Goal: Information Seeking & Learning: Learn about a topic

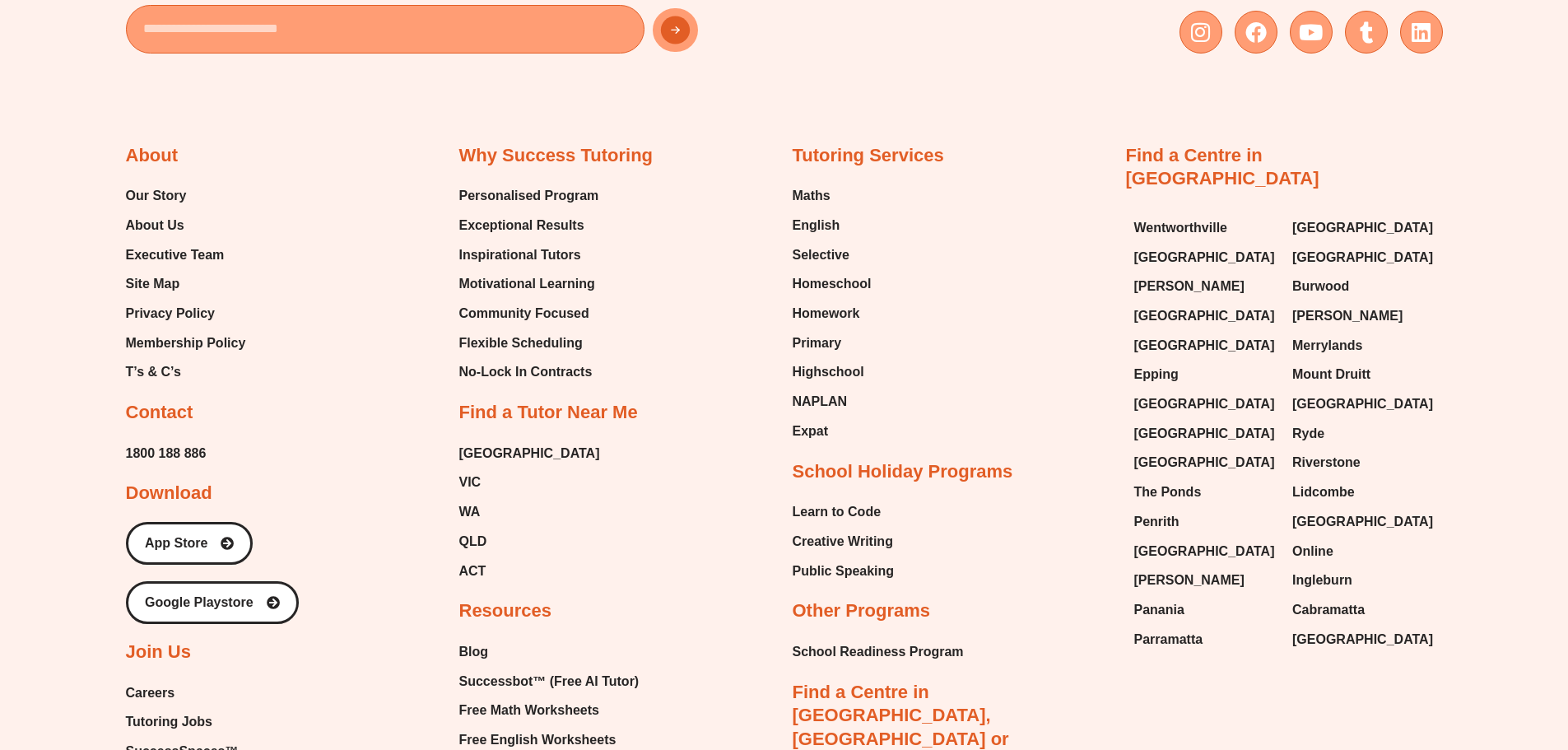
scroll to position [11780, 0]
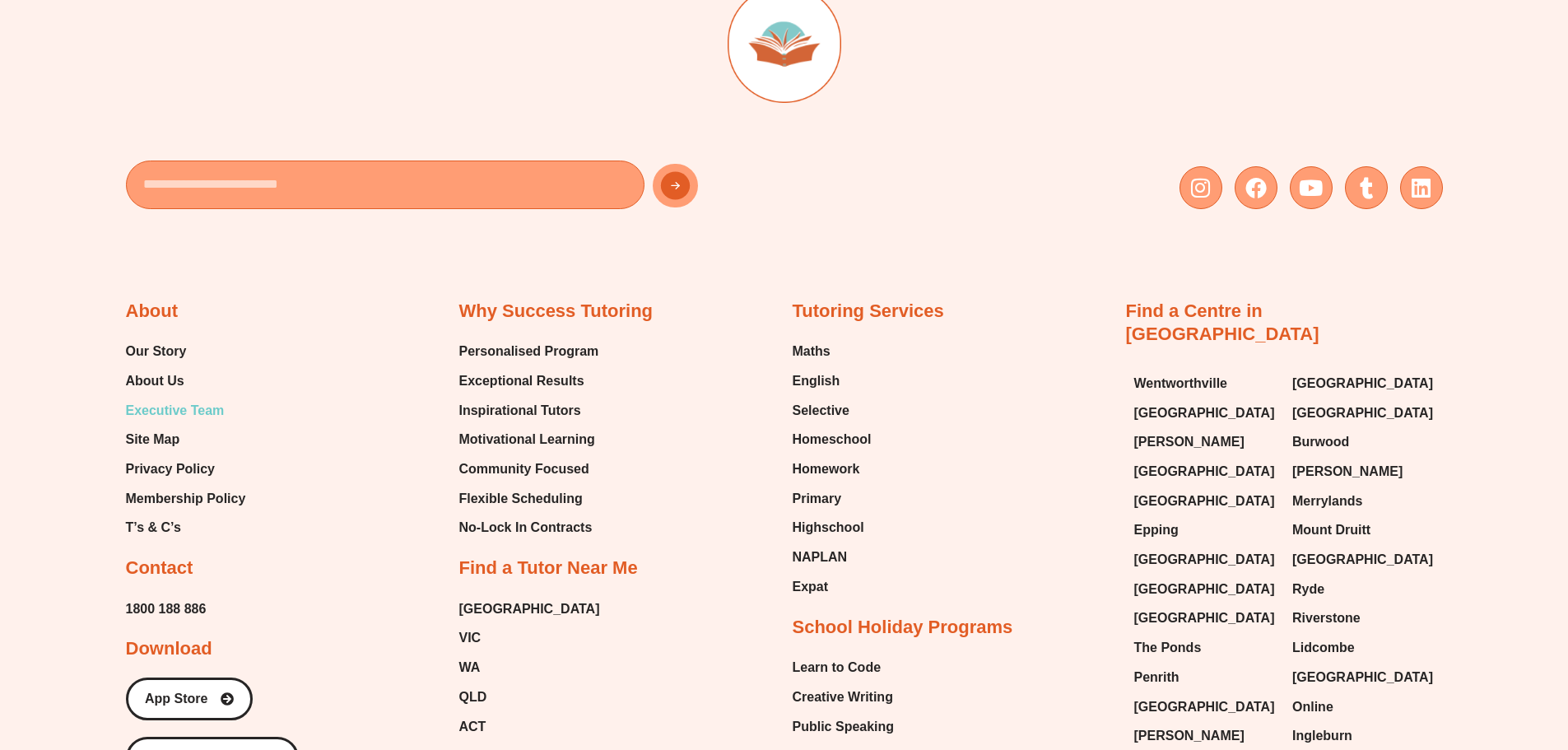
click at [166, 399] on span "Executive Team" at bounding box center [176, 411] width 99 height 25
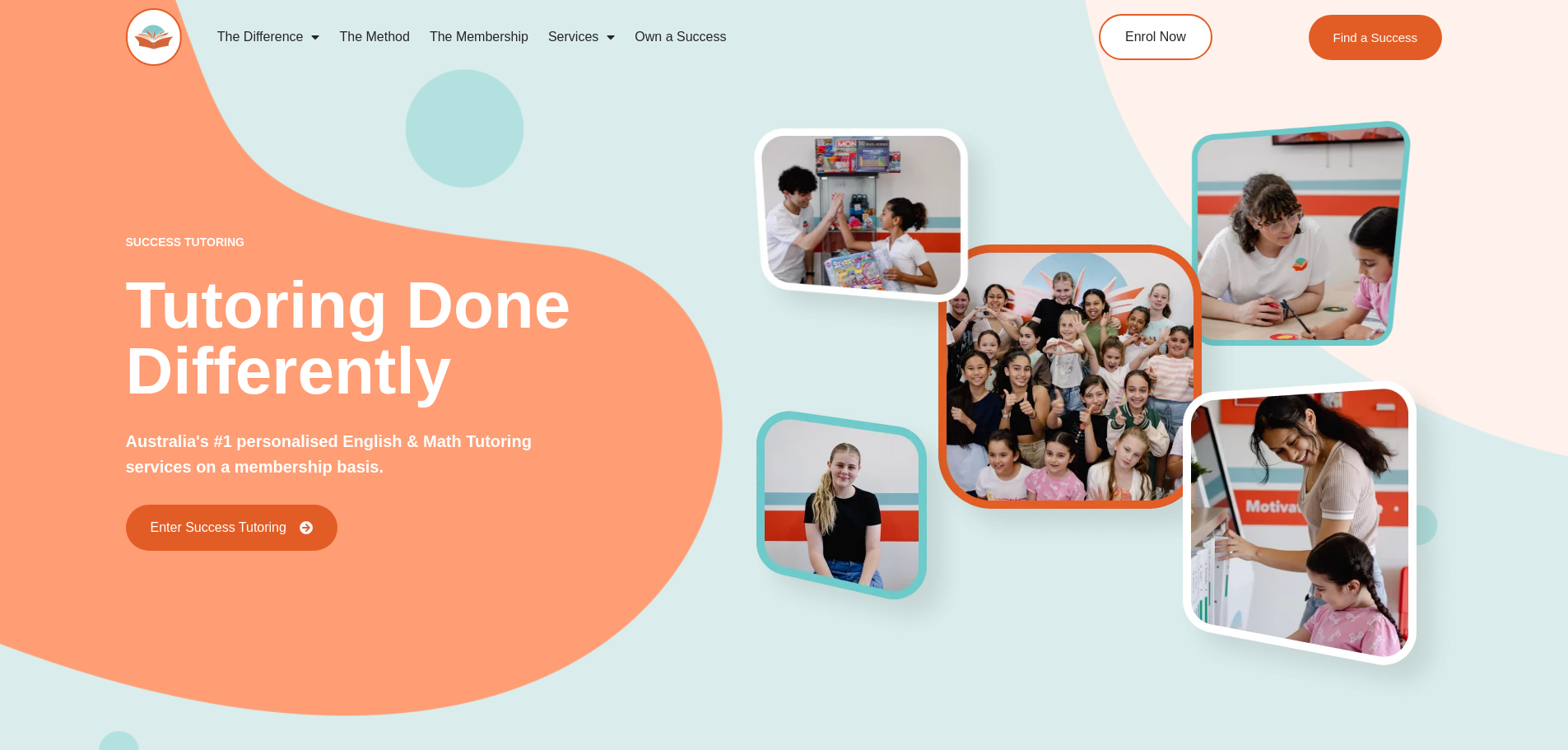
click at [683, 38] on link "Own a Success" at bounding box center [680, 37] width 111 height 38
click at [663, 35] on link "Own a Success" at bounding box center [680, 37] width 111 height 38
